Goal: Transaction & Acquisition: Obtain resource

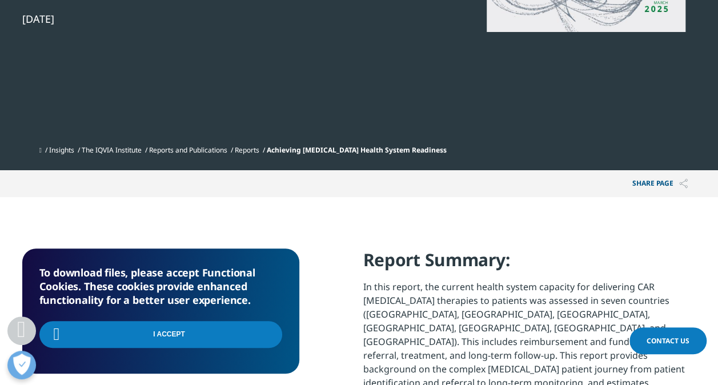
scroll to position [282, 674]
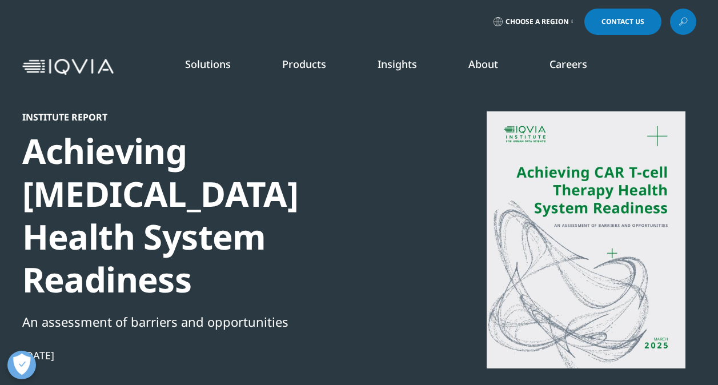
scroll to position [337, 0]
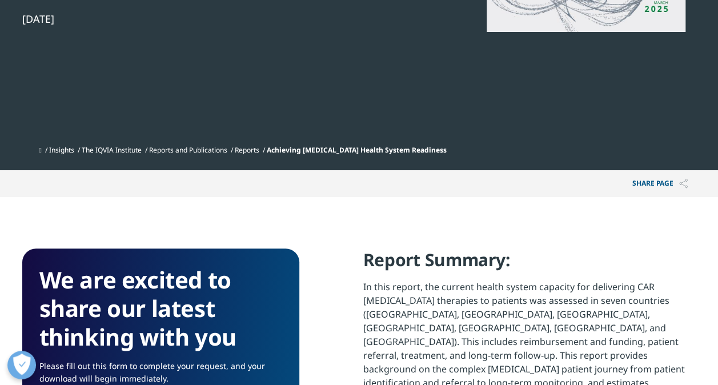
click at [464, 249] on h4 "Report Summary:" at bounding box center [529, 264] width 333 height 31
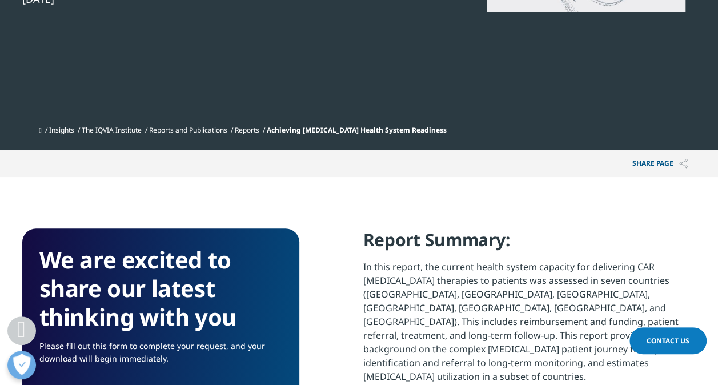
scroll to position [359, 0]
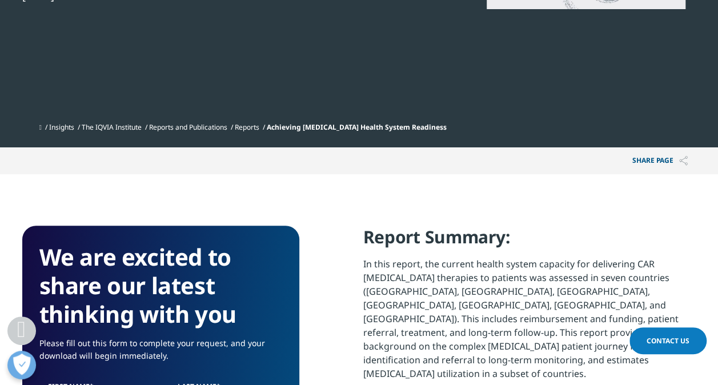
click at [419, 305] on p "In this report, the current health system capacity for delivering CAR [MEDICAL_…" at bounding box center [529, 323] width 333 height 132
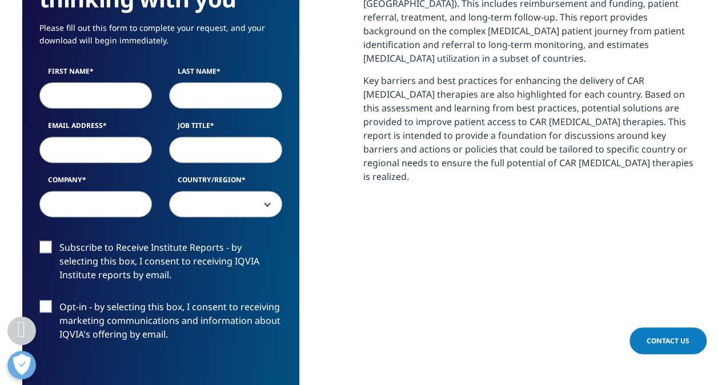
scroll to position [673, 0]
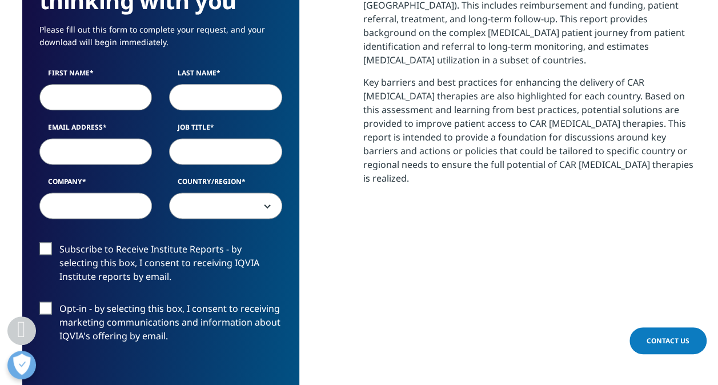
click at [98, 84] on input "First Name" at bounding box center [95, 97] width 113 height 26
type input "R"
type input "N"
type input "r.nair@in.imshealth.com"
type input "Manager"
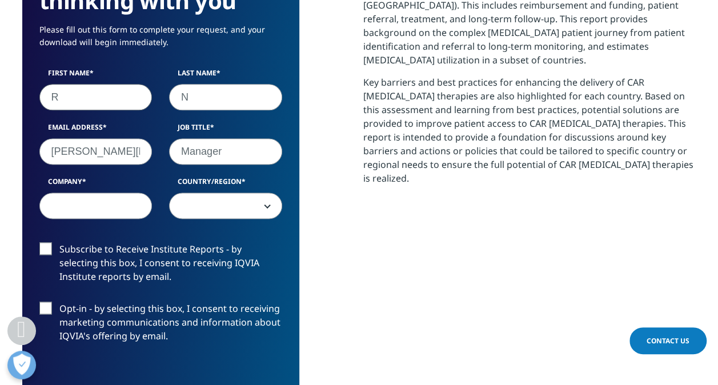
type input "IQVIA"
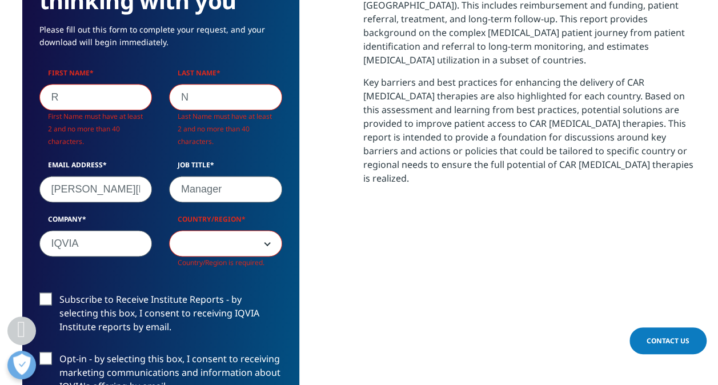
scroll to position [681, 674]
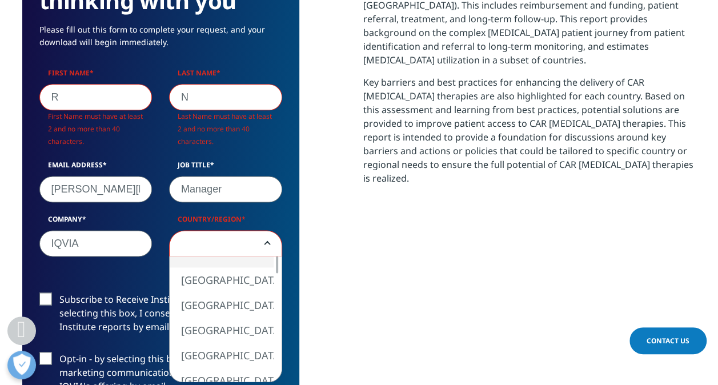
click at [236, 231] on span at bounding box center [226, 244] width 112 height 26
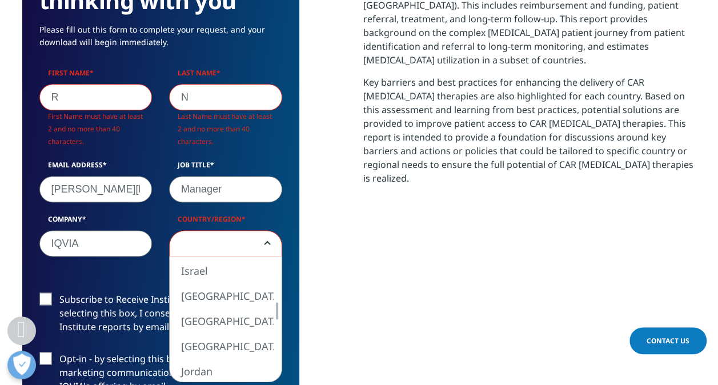
select select "[GEOGRAPHIC_DATA]"
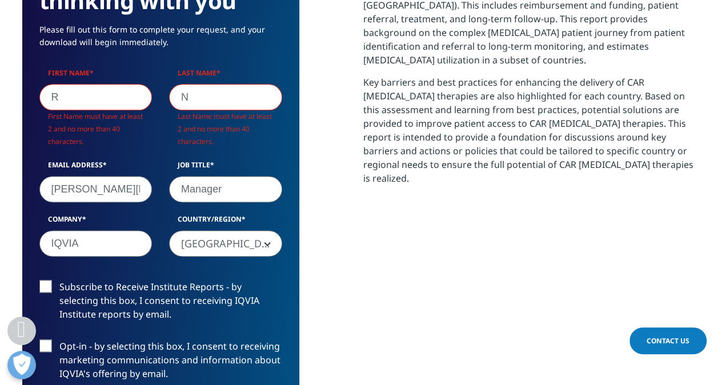
click at [99, 84] on input "R" at bounding box center [95, 97] width 113 height 26
type input "Raji"
click at [221, 84] on input "N" at bounding box center [225, 97] width 113 height 26
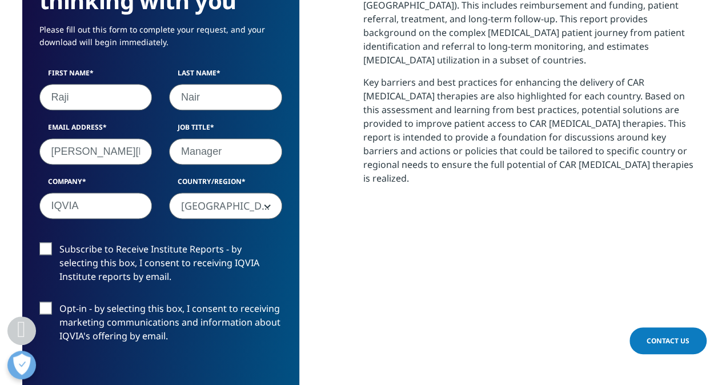
type input "Nair"
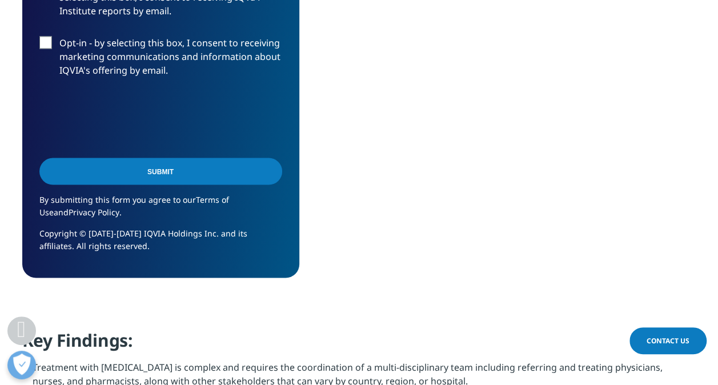
scroll to position [911, 0]
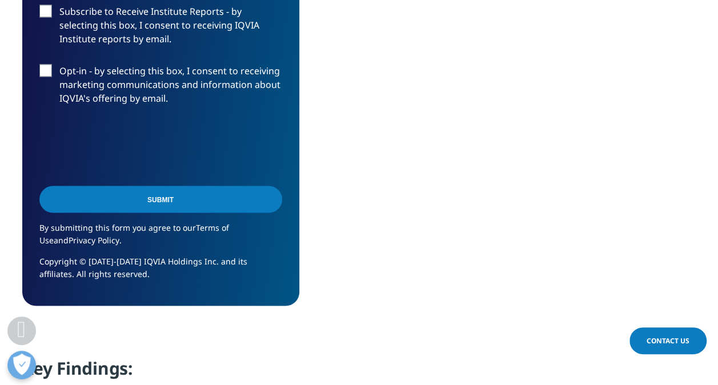
click at [182, 186] on input "Submit" at bounding box center [160, 199] width 243 height 27
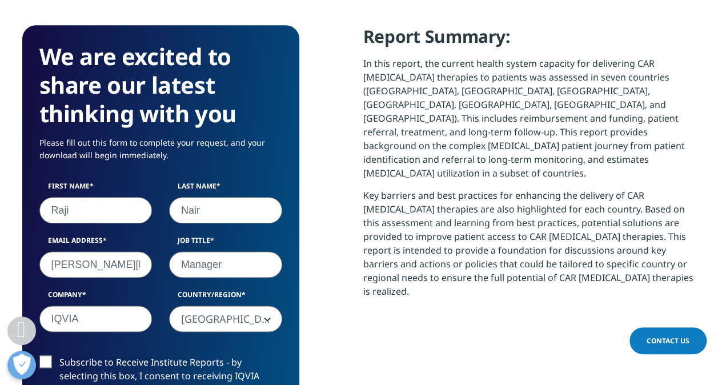
scroll to position [559, 0]
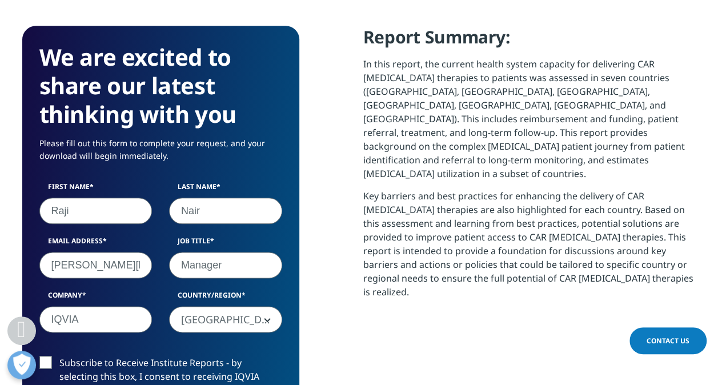
click at [390, 243] on section "Report Summary: In this report, the current health system capacity for deliveri…" at bounding box center [529, 181] width 333 height 310
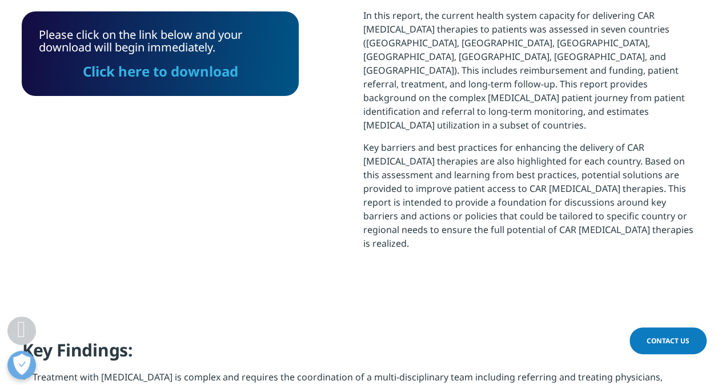
scroll to position [628, 0]
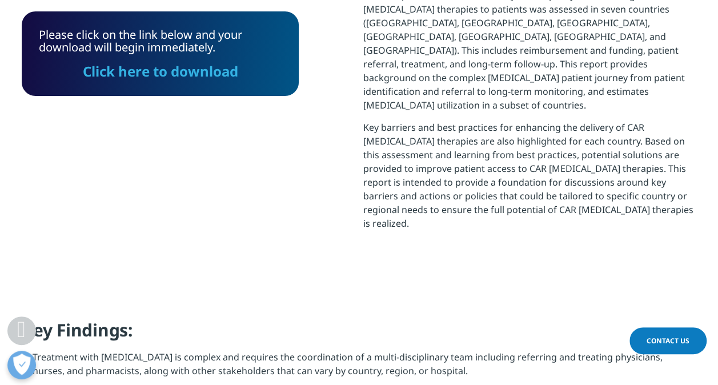
click at [196, 72] on link "Click here to download" at bounding box center [160, 71] width 155 height 19
